Goal: Information Seeking & Learning: Learn about a topic

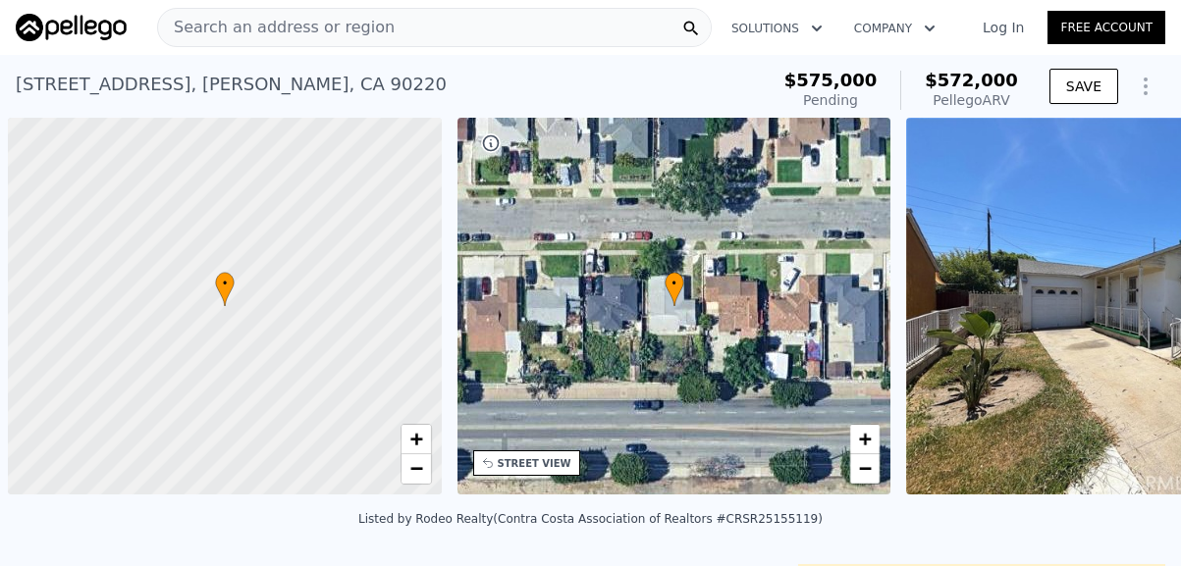
scroll to position [0, 8]
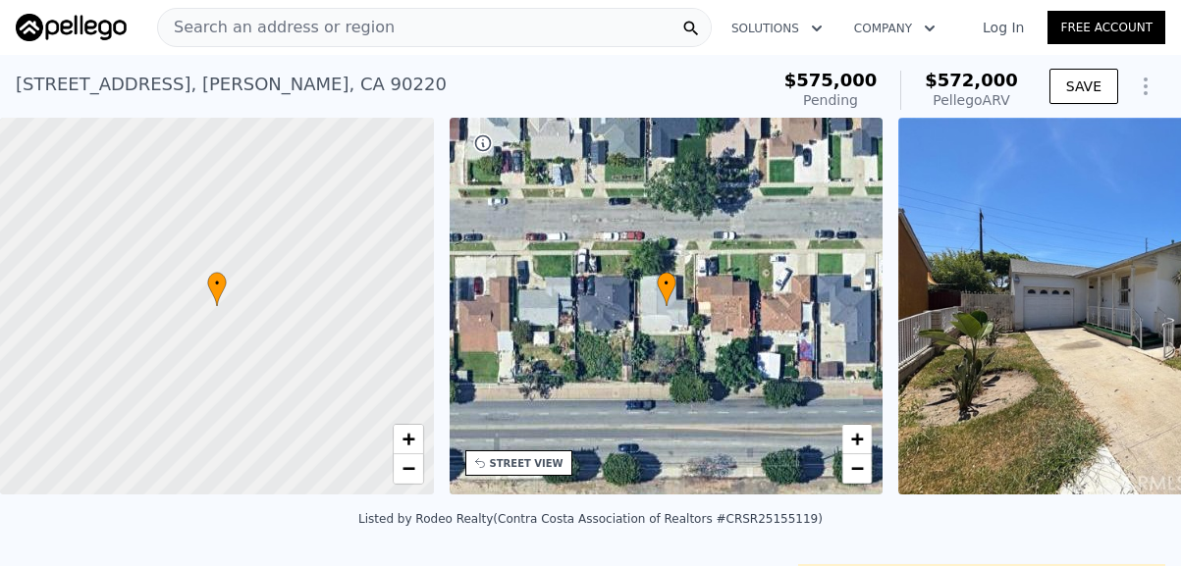
drag, startPoint x: 0, startPoint y: 0, endPoint x: 288, endPoint y: 34, distance: 289.6
click at [288, 34] on span "Search an address or region" at bounding box center [276, 28] width 237 height 24
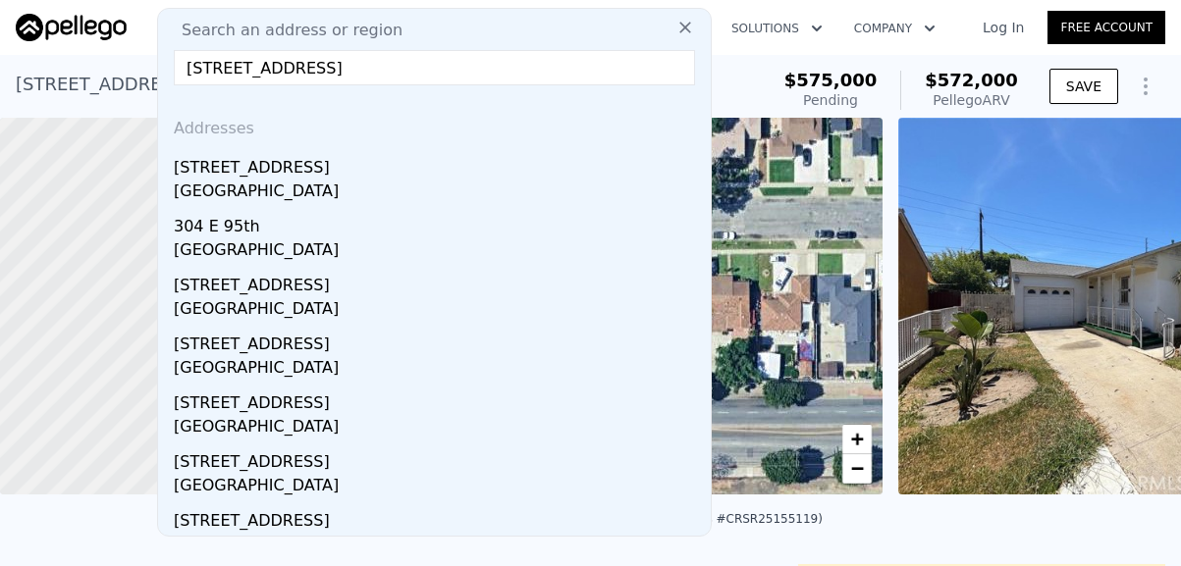
click at [526, 64] on input "[STREET_ADDRESS]" at bounding box center [434, 67] width 521 height 35
type input "[STREET_ADDRESS]"
click at [486, 67] on input "[STREET_ADDRESS]" at bounding box center [434, 67] width 521 height 35
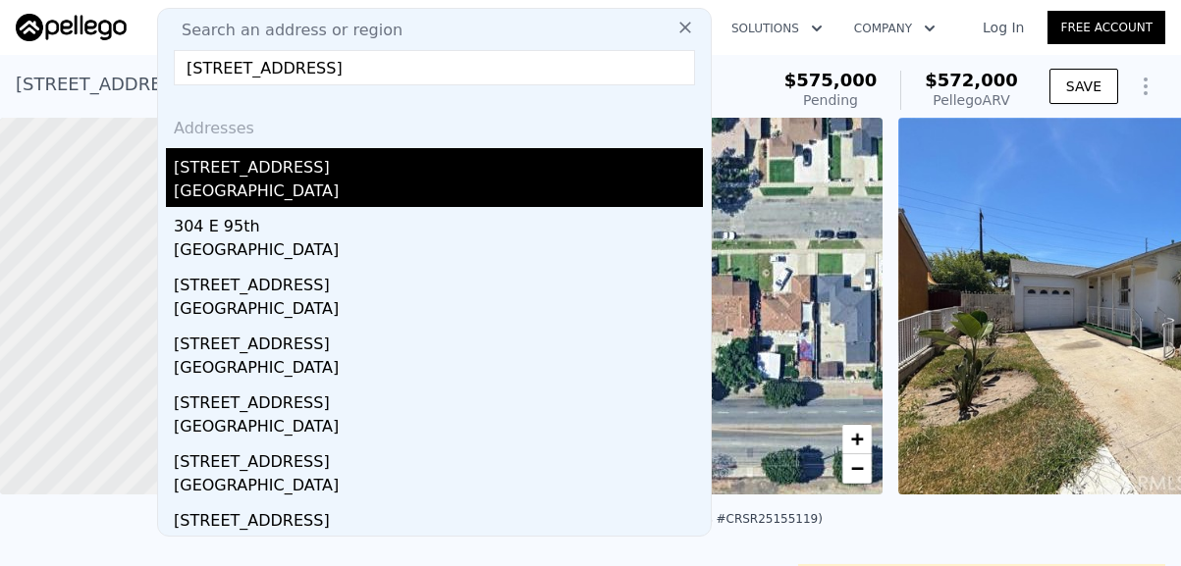
click at [238, 163] on div "[STREET_ADDRESS]" at bounding box center [438, 163] width 529 height 31
type input "0"
type input "1044"
type input "1428"
type input "4847"
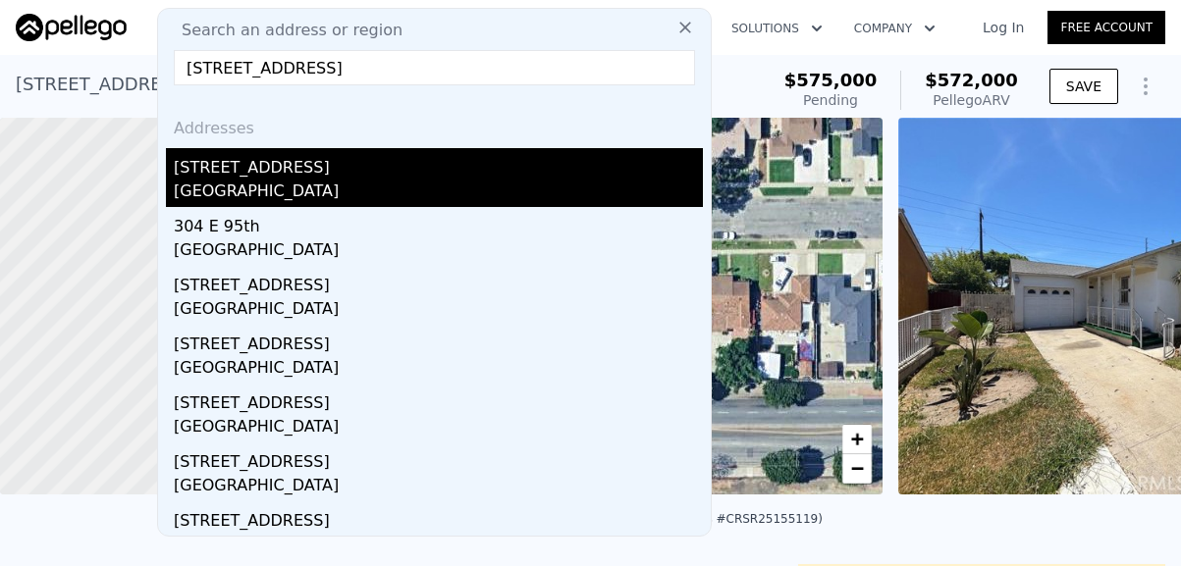
type input "5140"
type input "$ 958,000"
type input "6"
type input "$ 413,106"
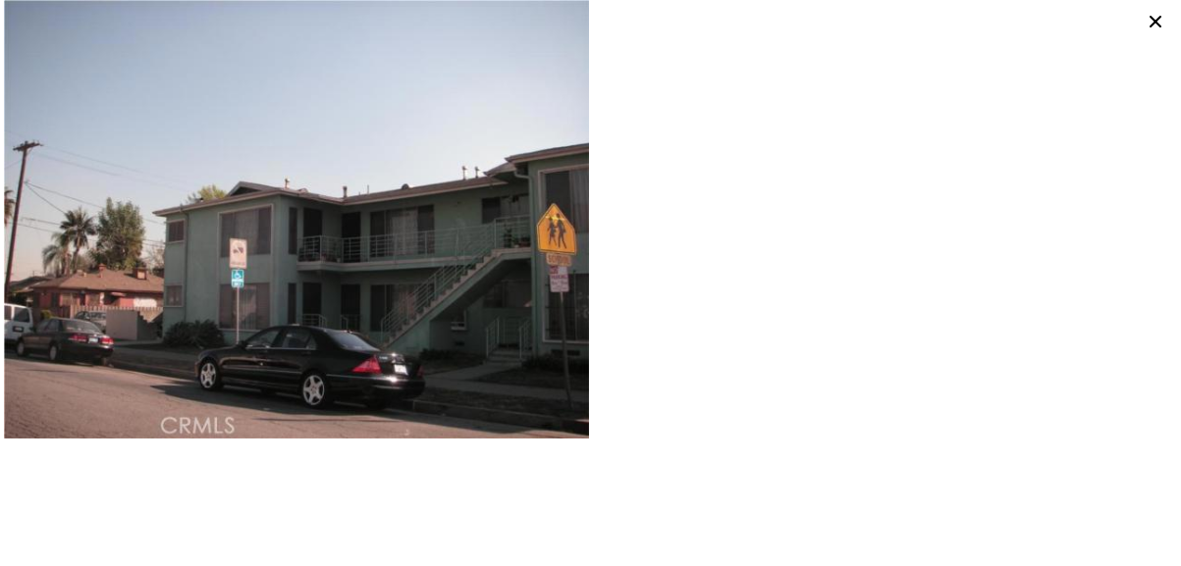
click at [1158, 28] on icon at bounding box center [1154, 21] width 27 height 27
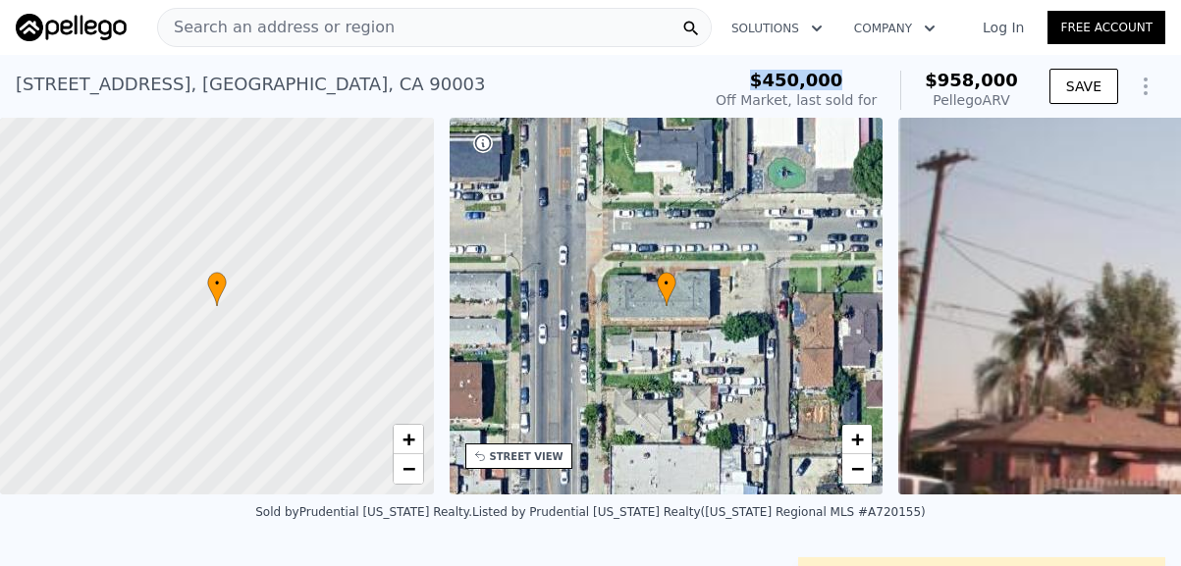
drag, startPoint x: 782, startPoint y: 82, endPoint x: 868, endPoint y: 77, distance: 86.6
click at [868, 77] on div "$450,000" at bounding box center [795, 81] width 161 height 20
drag, startPoint x: 931, startPoint y: 80, endPoint x: 1010, endPoint y: 84, distance: 78.6
click at [1010, 84] on div "$450,000 Off Market, last sold for $958,000 Pellego ARV" at bounding box center [867, 90] width 318 height 55
click at [361, 24] on span "Search an address or region" at bounding box center [276, 28] width 237 height 24
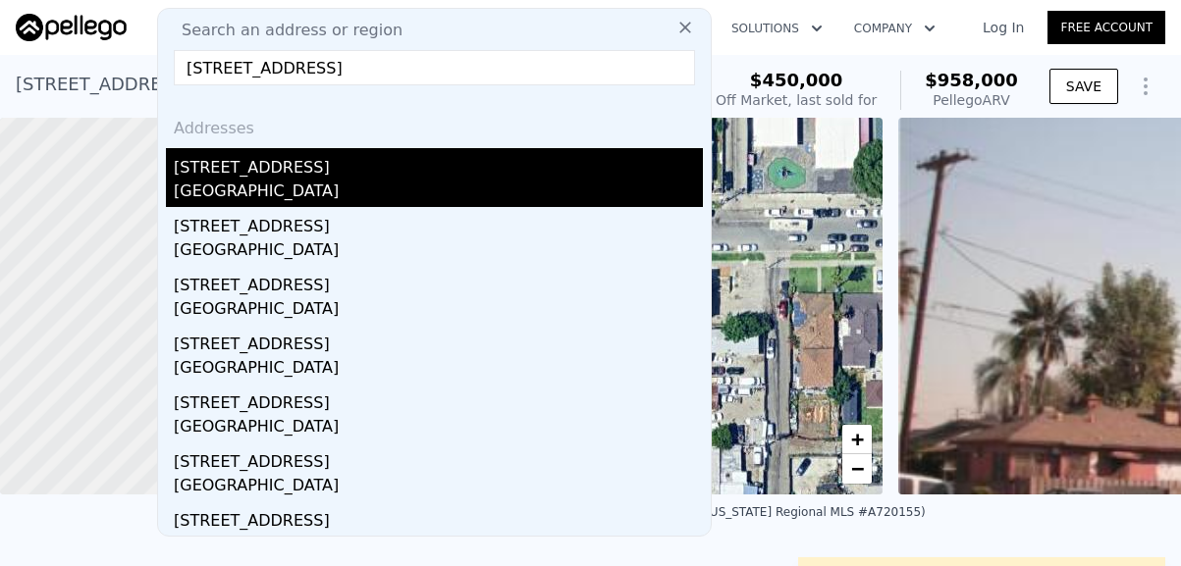
type input "[STREET_ADDRESS]"
click at [248, 187] on div "[GEOGRAPHIC_DATA]" at bounding box center [438, 193] width 529 height 27
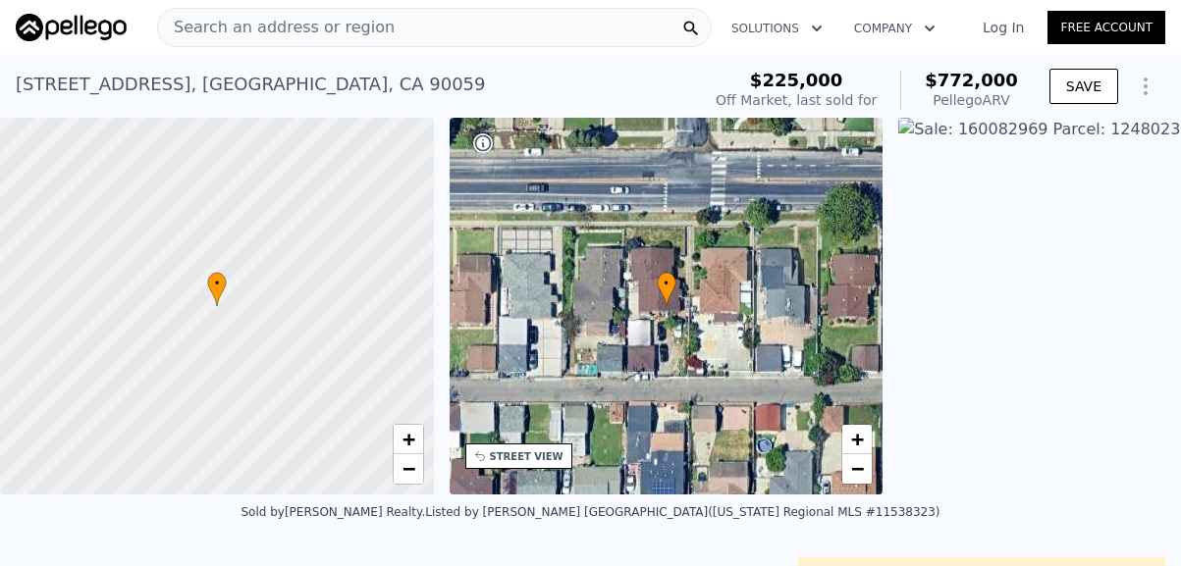
click at [339, 23] on span "Search an address or region" at bounding box center [276, 28] width 237 height 24
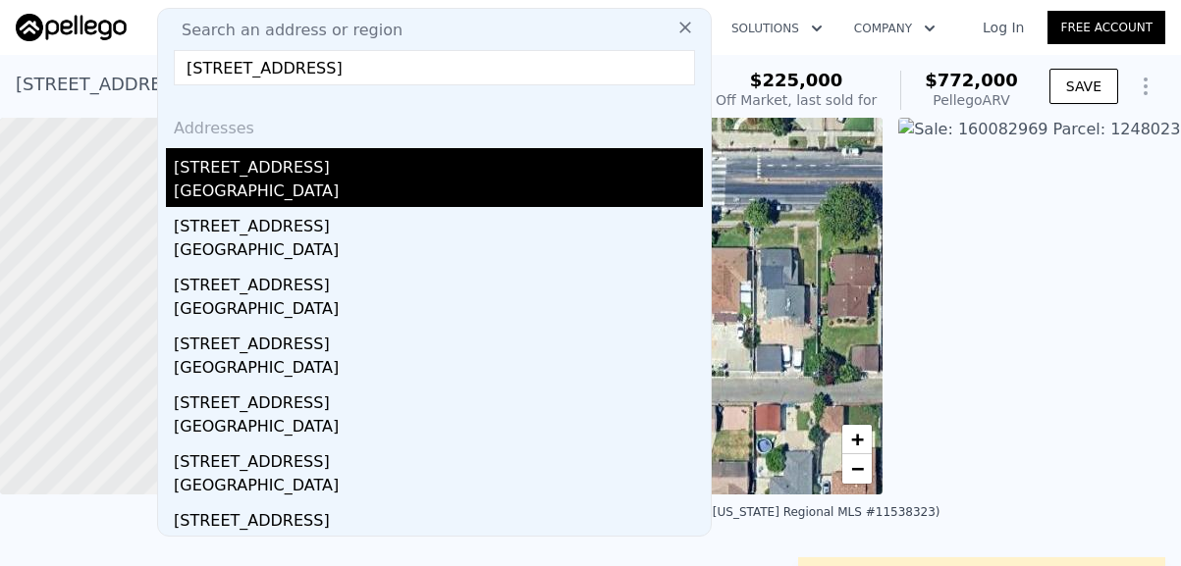
type input "[STREET_ADDRESS]"
click at [244, 177] on div "[STREET_ADDRESS]" at bounding box center [438, 163] width 529 height 31
